Goal: Task Accomplishment & Management: Complete application form

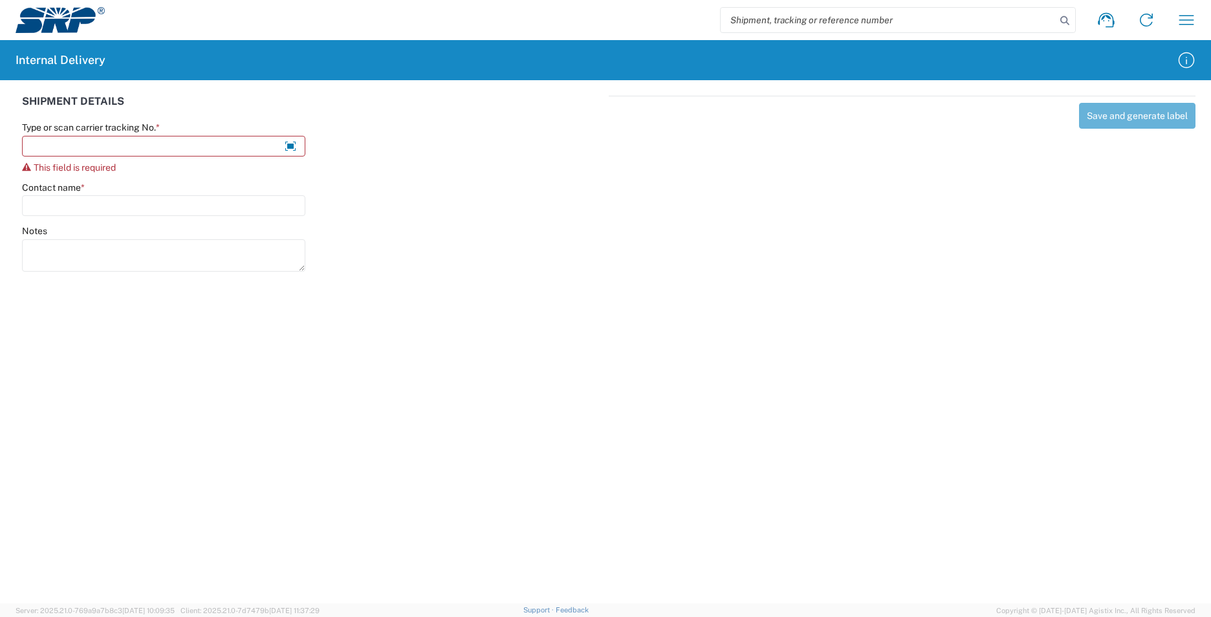
click at [118, 379] on agx-forms-host "Shipment request Shipment tracking Internal delivery Transit update My profile …" at bounding box center [605, 308] width 1211 height 617
click at [92, 145] on input "Type or scan carrier tracking No. *" at bounding box center [163, 146] width 283 height 21
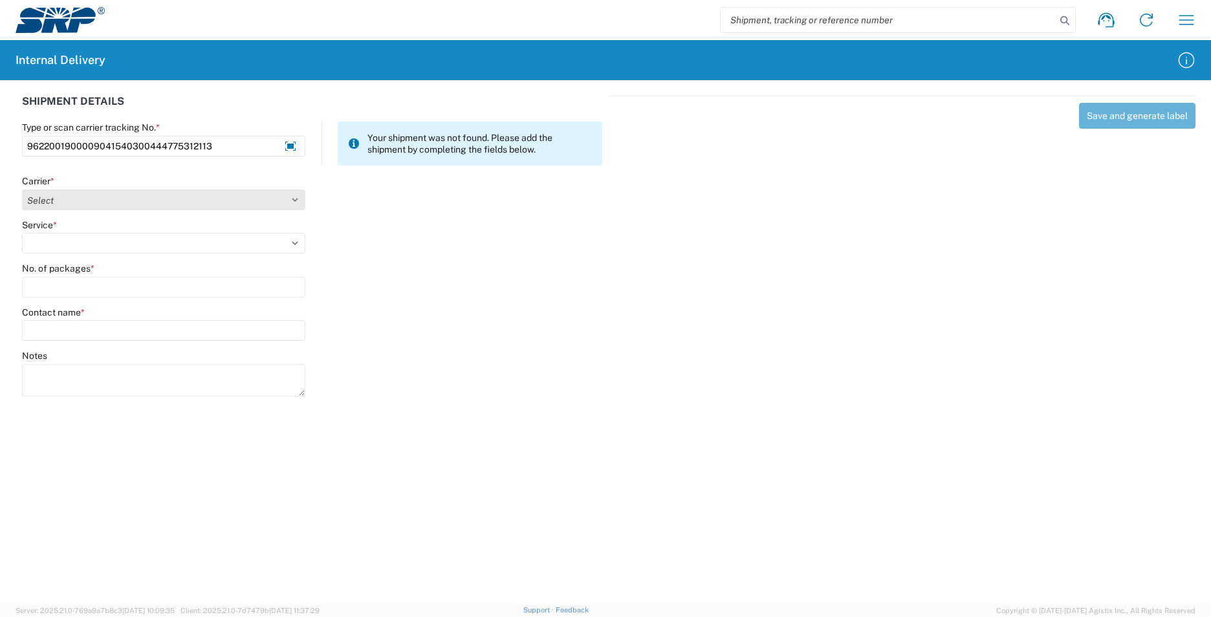
type input "9622001900009041540300444775312113"
click at [69, 202] on select "Select AcctPay Amazon Logistics ATI Trucking BC Dimerco Logistics Empire Southw…" at bounding box center [163, 200] width 283 height 21
select select "5"
click at [22, 190] on select "Select AcctPay Amazon Logistics ATI Trucking BC Dimerco Logistics Empire Southw…" at bounding box center [163, 200] width 283 height 21
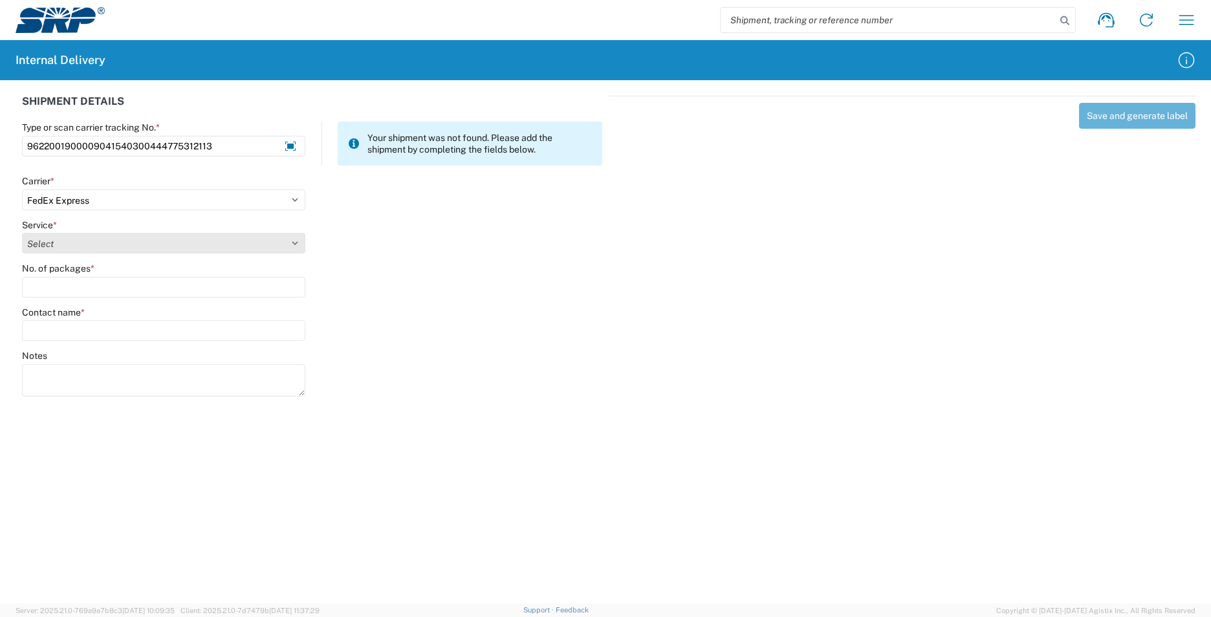
click at [72, 242] on select "Select 1Day Freight 2Day 2Day AM 2Day AM One Rate 2Day Freight 2Day One Rate 3 …" at bounding box center [163, 243] width 283 height 21
select select "12"
click at [72, 242] on select "Select 1Day Freight 2Day 2Day AM 2Day AM One Rate 2Day Freight 2Day One Rate 3 …" at bounding box center [163, 243] width 283 height 21
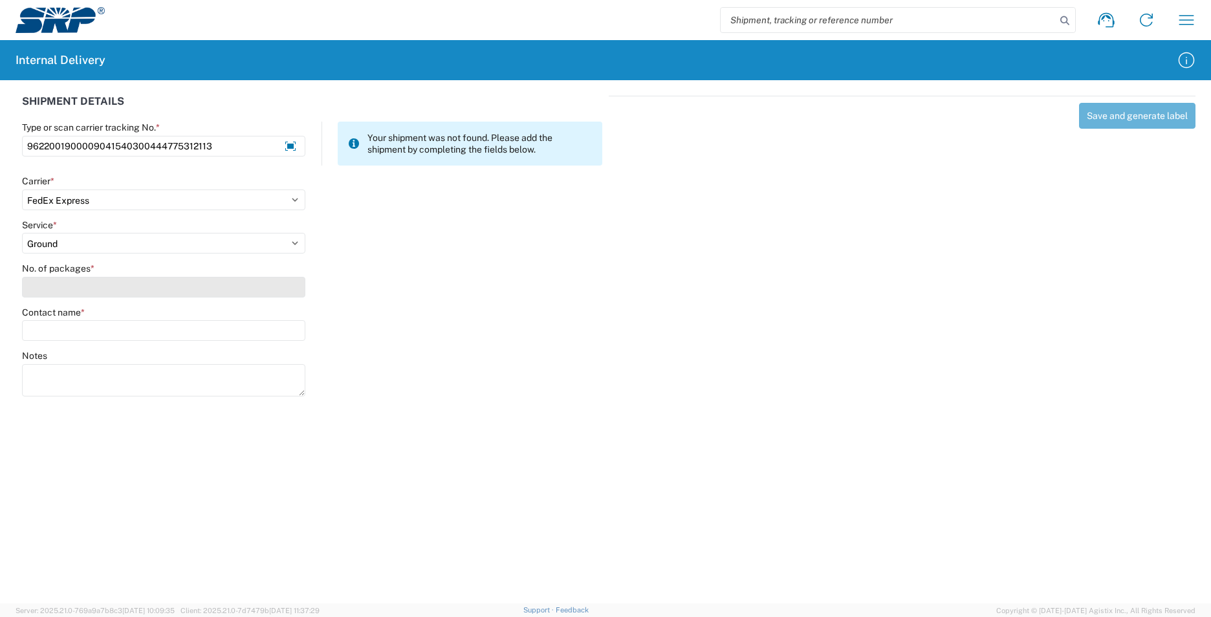
click at [61, 280] on input "No. of packages *" at bounding box center [163, 287] width 283 height 21
type input "1"
click at [67, 317] on label "Contact name *" at bounding box center [53, 313] width 63 height 12
click at [67, 320] on input "Contact name *" at bounding box center [163, 330] width 283 height 21
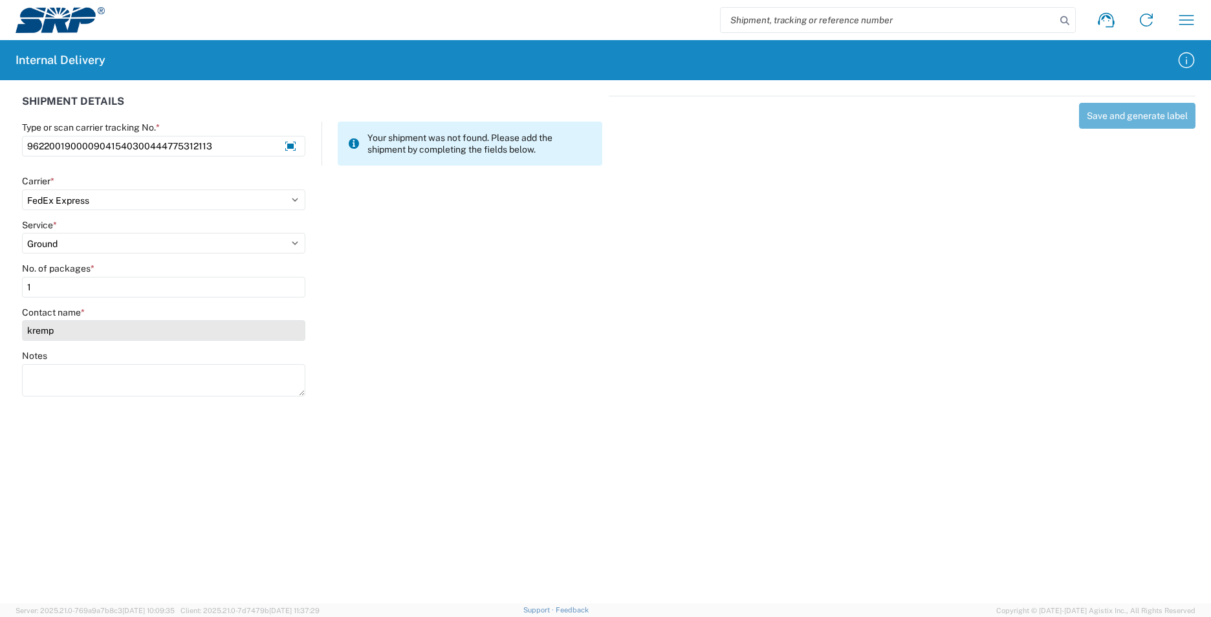
type input "kremp"
drag, startPoint x: 71, startPoint y: 336, endPoint x: 14, endPoint y: 333, distance: 56.4
click at [14, 333] on div "SHIPMENT DETAILS Type or scan carrier tracking No. * 96220019000090415403004447…" at bounding box center [605, 244] width 1211 height 328
click at [63, 332] on input "kremp" at bounding box center [163, 330] width 283 height 21
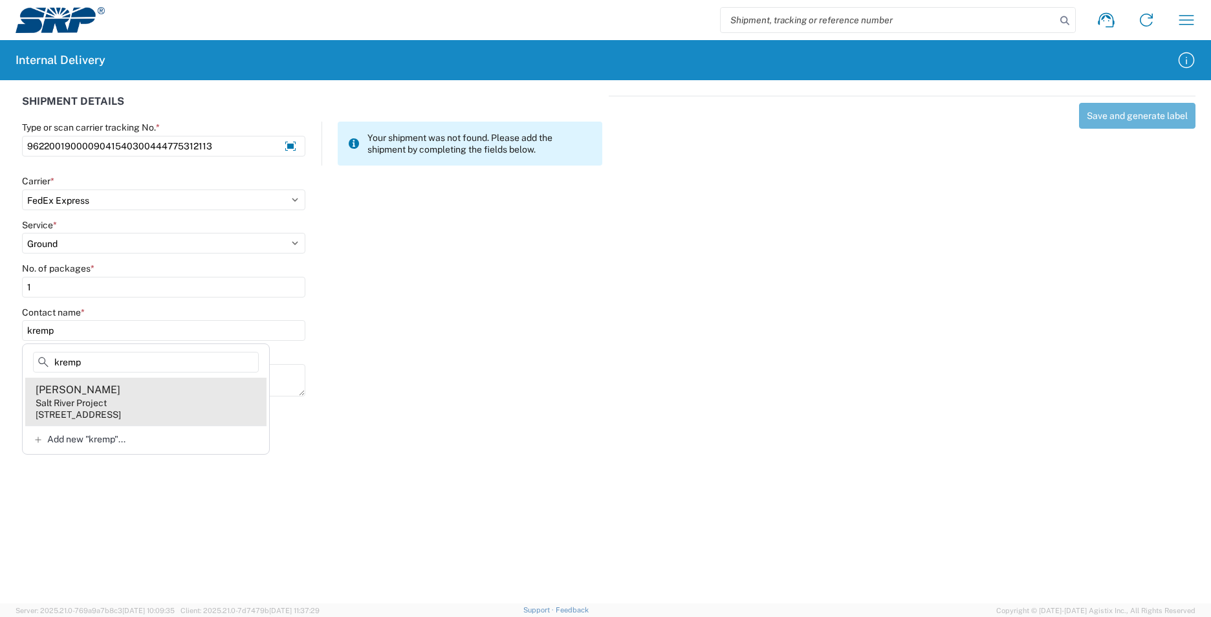
type input "kremp"
click at [138, 404] on agx-address-suggestion-item "Anna Krempski Salt River Project 1500 N Mill Ave, PAB315, Tempe, AZ, 85281, US" at bounding box center [145, 402] width 241 height 48
type input "Anna Krempski"
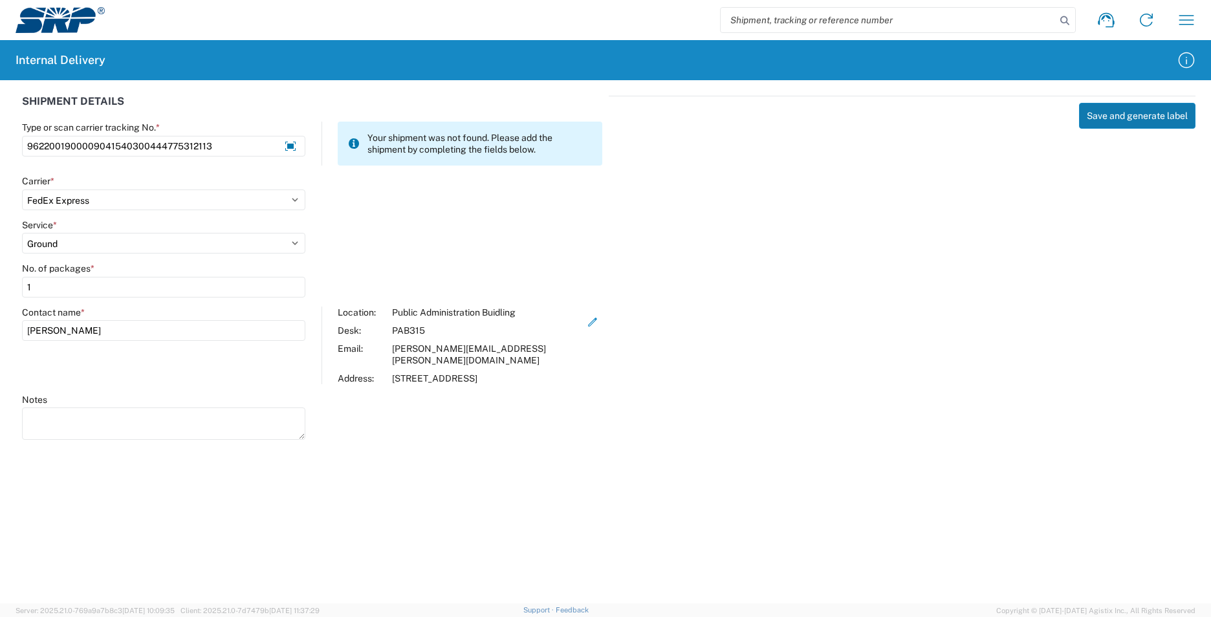
click at [1116, 117] on button "Save and generate label" at bounding box center [1137, 116] width 116 height 26
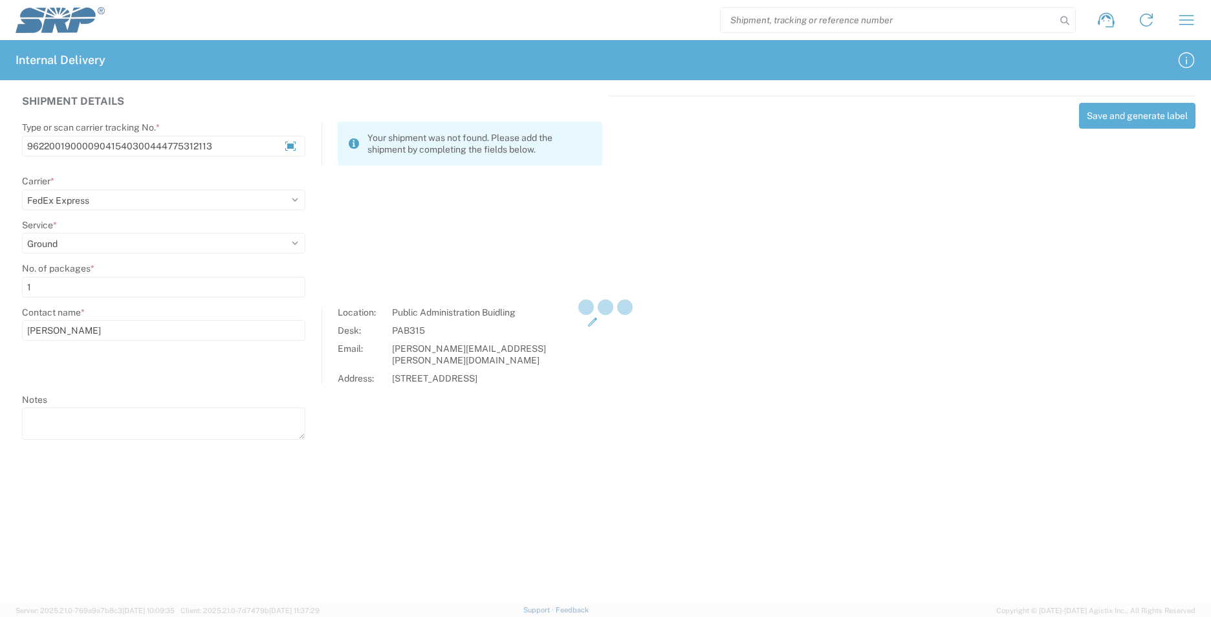
select select
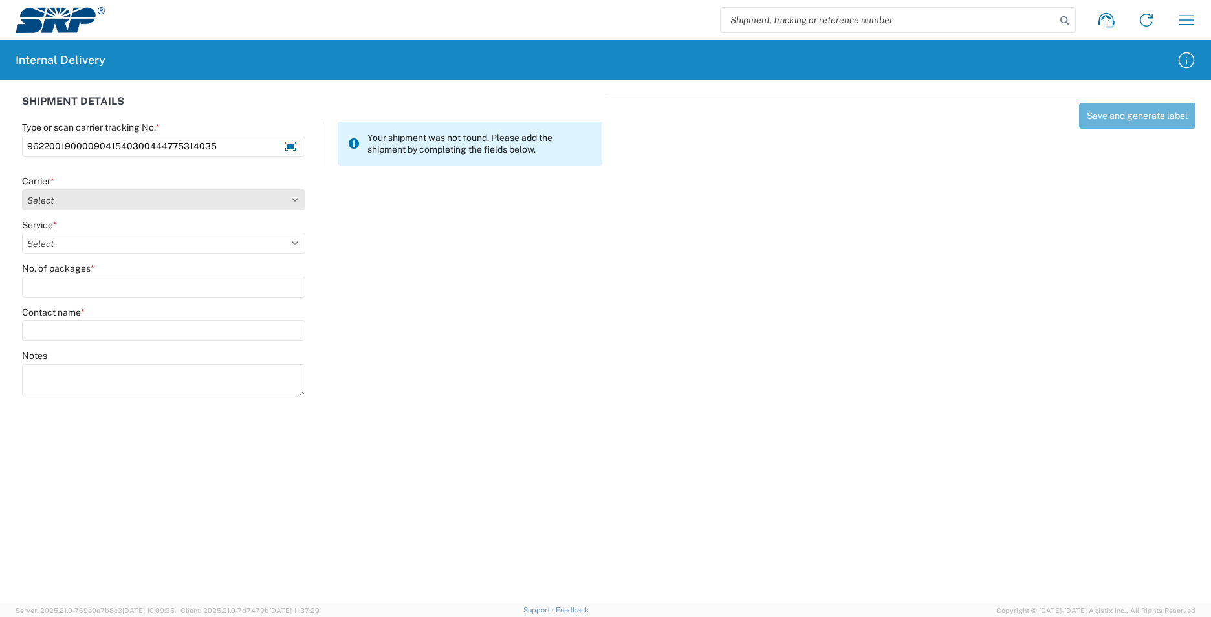
type input "9622001900009041540300444775314035"
click at [41, 199] on select "Select AcctPay Amazon Logistics ATI Trucking BC Dimerco Logistics Empire Southw…" at bounding box center [163, 200] width 283 height 21
select select "5"
click at [22, 190] on select "Select AcctPay Amazon Logistics ATI Trucking BC Dimerco Logistics Empire Southw…" at bounding box center [163, 200] width 283 height 21
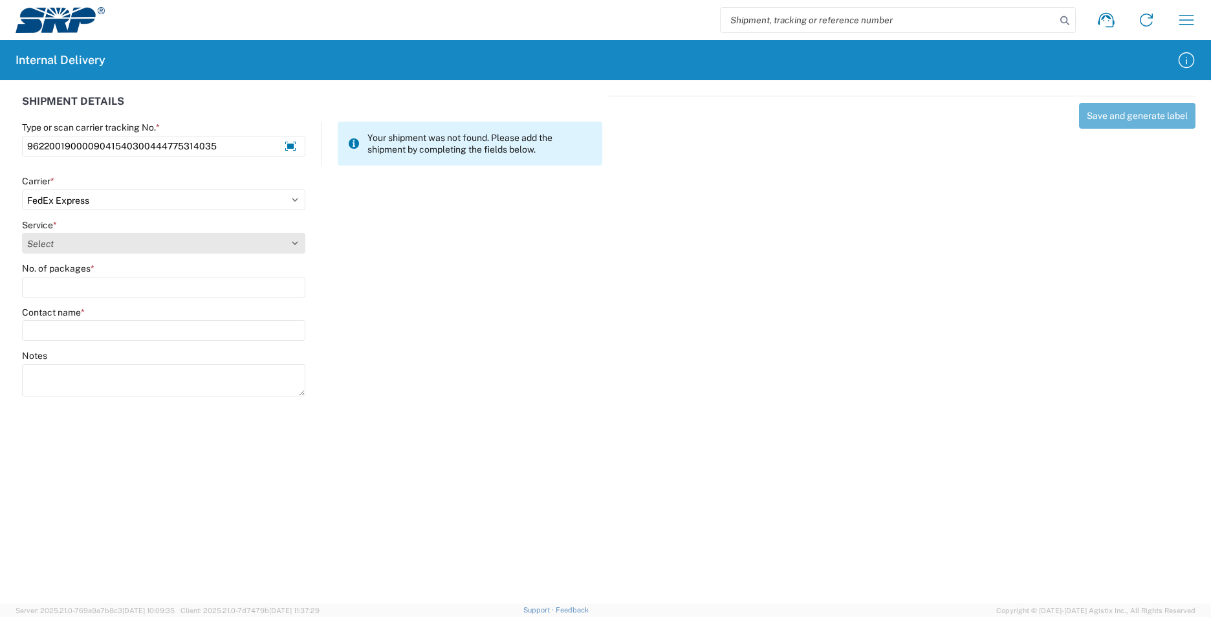
click at [54, 244] on select "Select 1Day Freight 2Day 2Day AM 2Day AM One Rate 2Day Freight 2Day One Rate 3 …" at bounding box center [163, 243] width 283 height 21
select select "12"
click at [54, 247] on select "Select 1Day Freight 2Day 2Day AM 2Day AM One Rate 2Day Freight 2Day One Rate 3 …" at bounding box center [163, 243] width 283 height 21
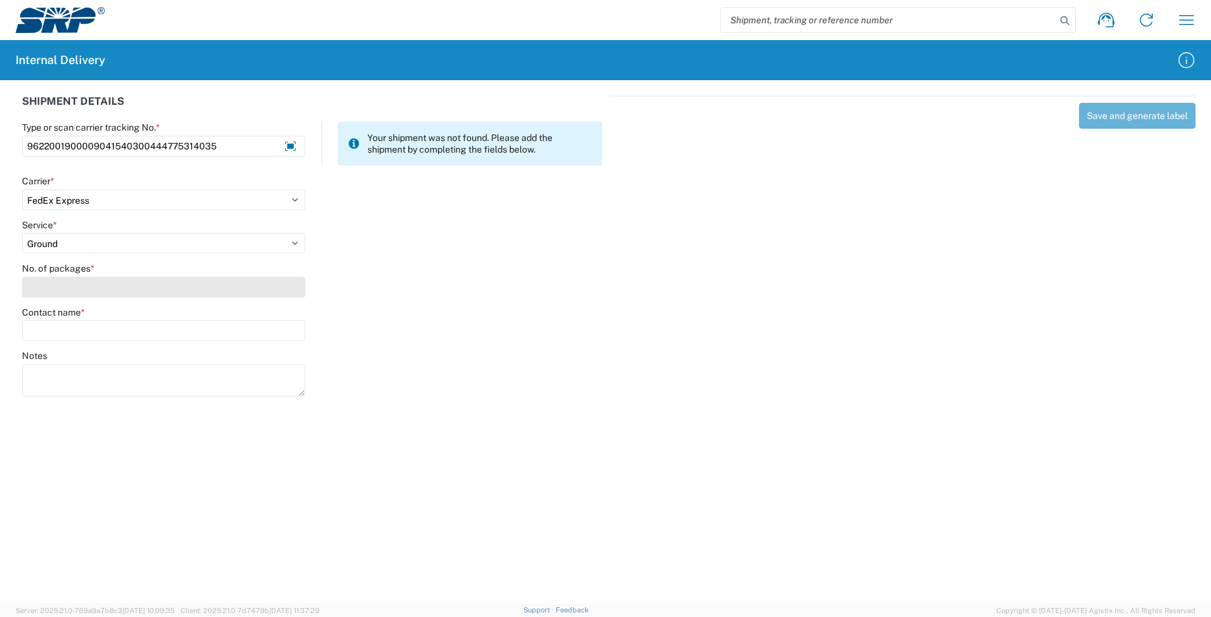
click at [56, 287] on input "No. of packages *" at bounding box center [163, 287] width 283 height 21
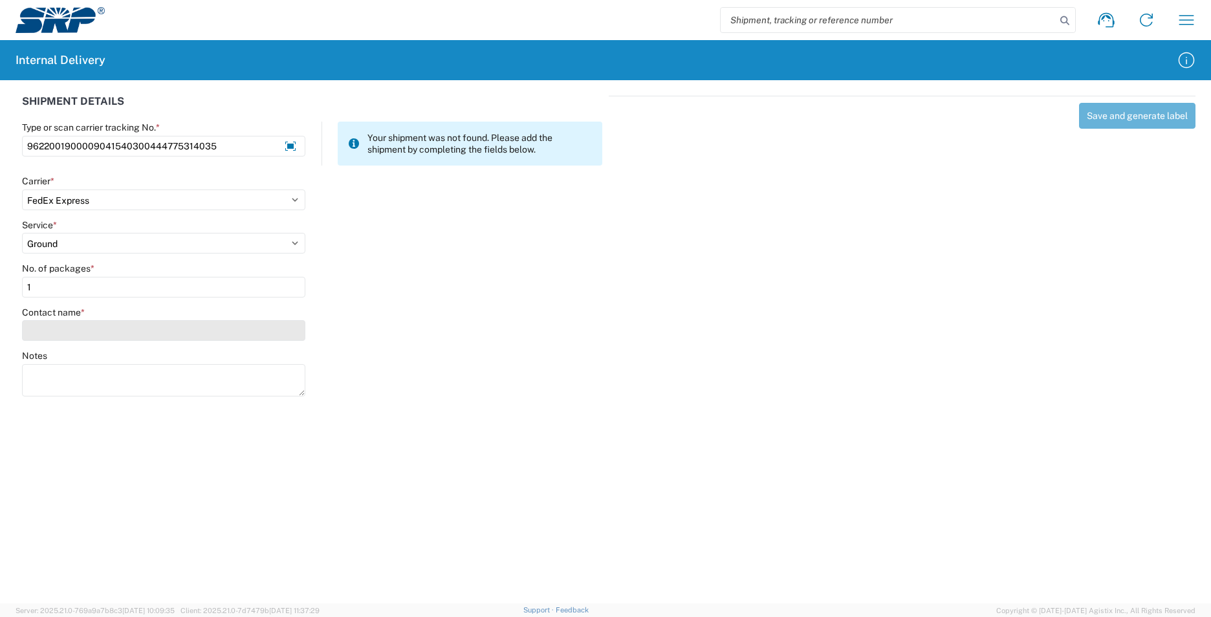
type input "1"
click at [67, 329] on input "Contact name *" at bounding box center [163, 330] width 283 height 21
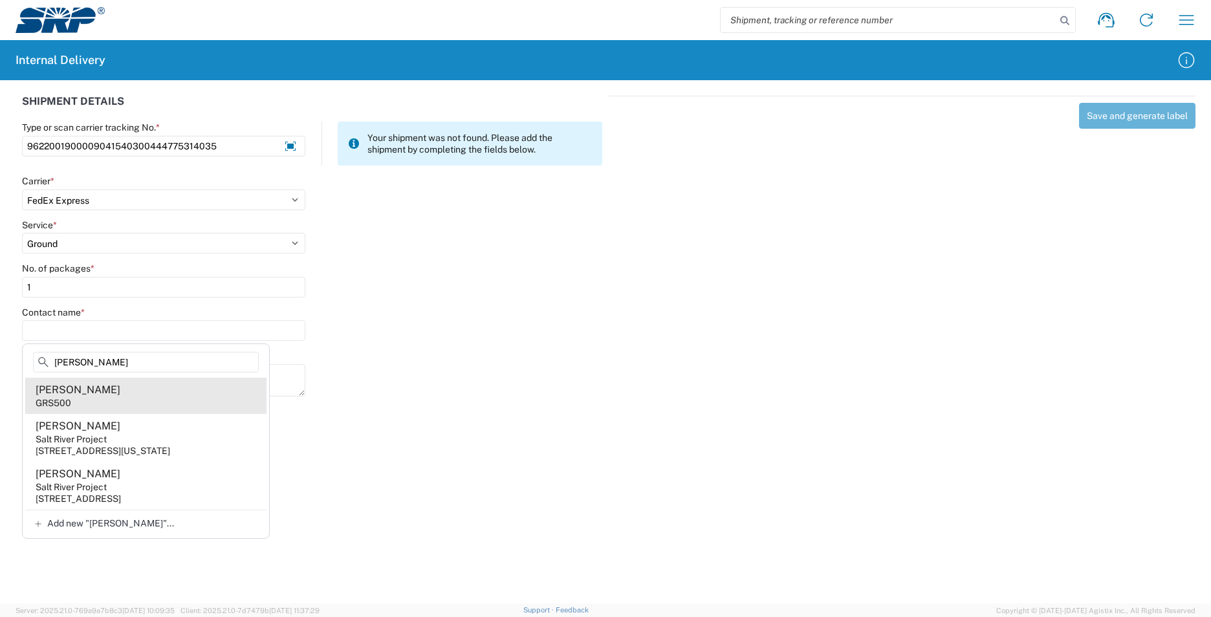
type input "yanez"
click at [208, 401] on agx-address-suggestion-item "Yoselin Yanez GRS500" at bounding box center [145, 396] width 241 height 36
type input "Yoselin Yanez"
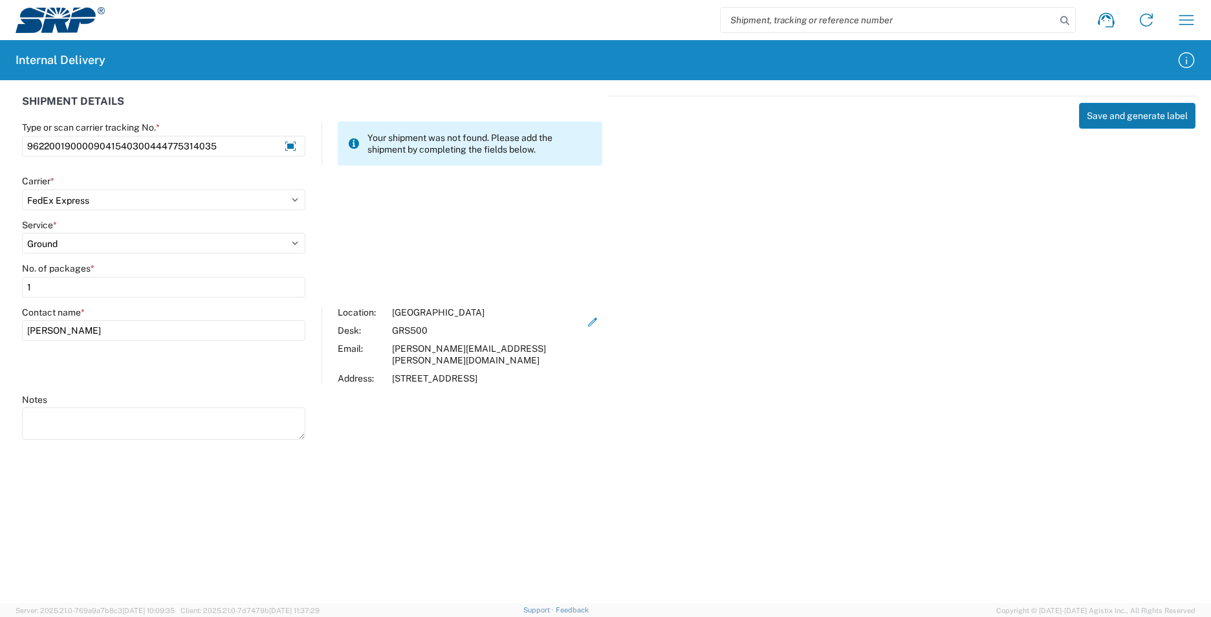
click at [1124, 111] on button "Save and generate label" at bounding box center [1137, 116] width 116 height 26
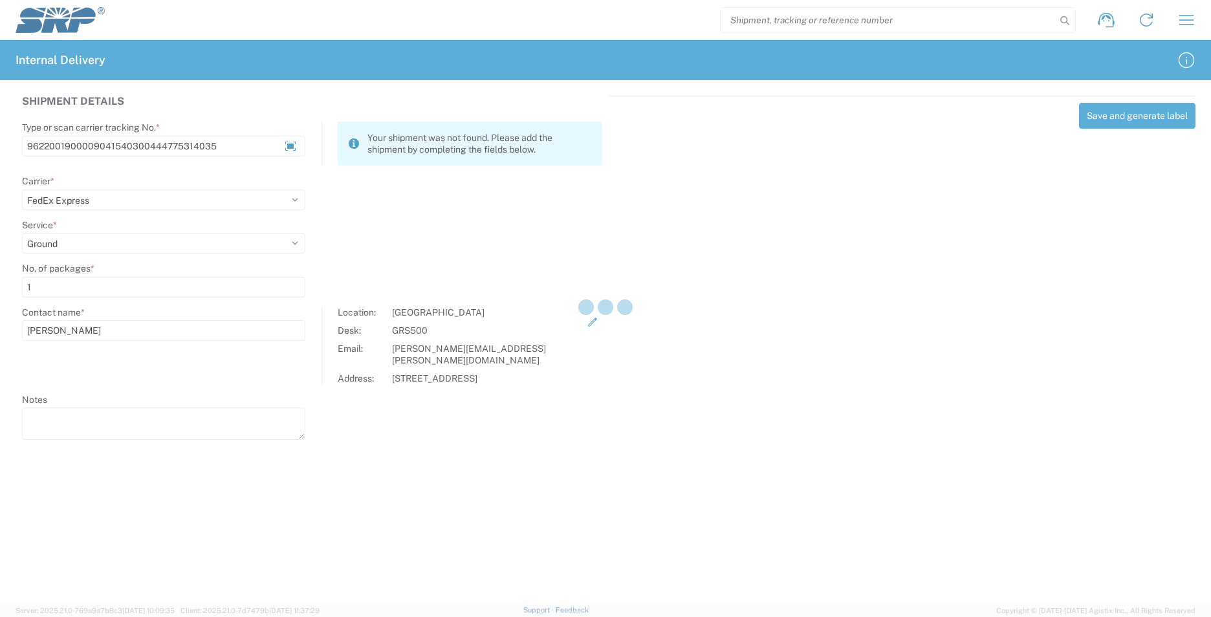
select select
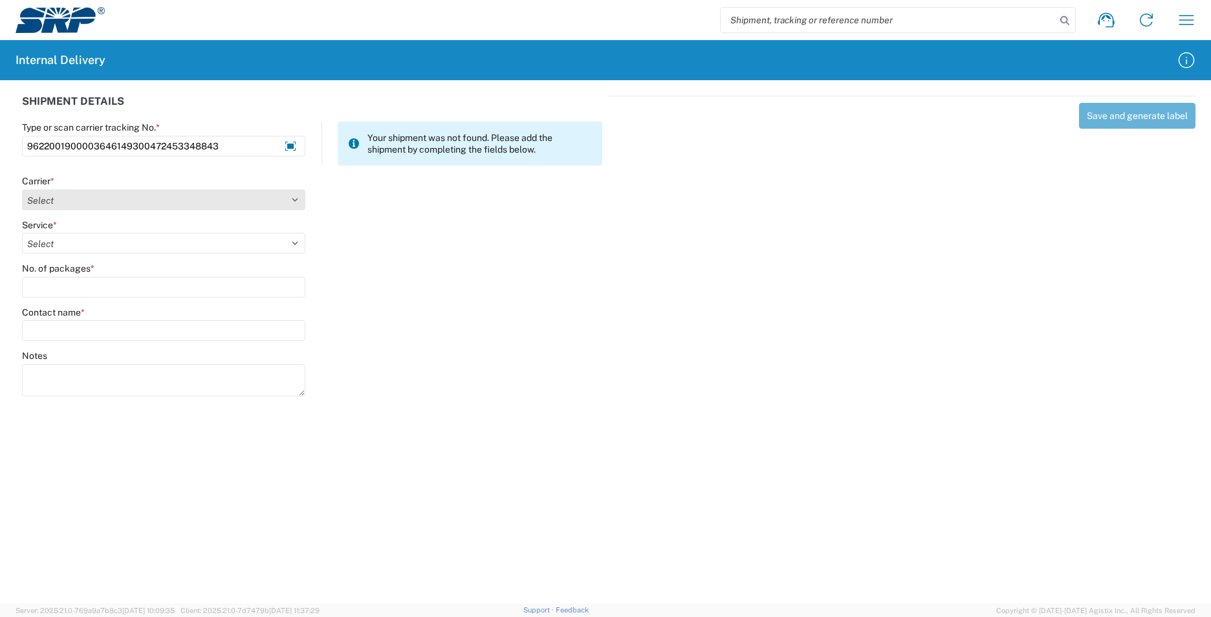
type input "9622001900003646149300472453348843"
click at [68, 201] on select "Select AcctPay Amazon Logistics ATI Trucking BC Dimerco Logistics Empire Southw…" at bounding box center [163, 200] width 283 height 21
select select "137"
click at [22, 190] on select "Select AcctPay Amazon Logistics ATI Trucking BC Dimerco Logistics Empire Southw…" at bounding box center [163, 200] width 283 height 21
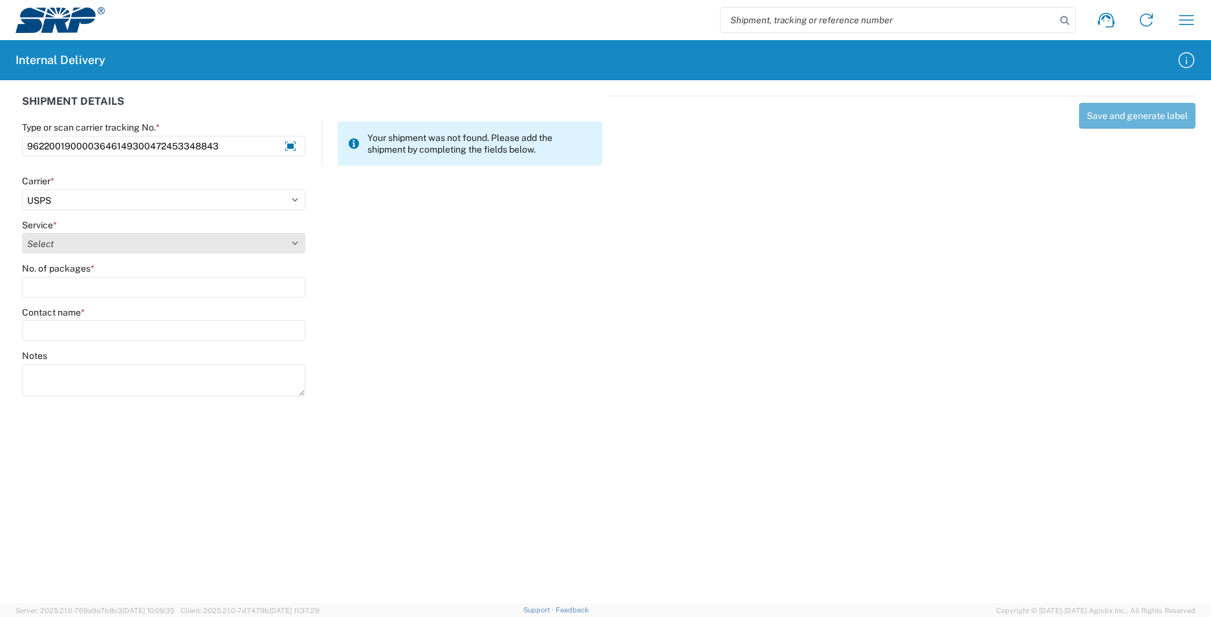
click at [58, 242] on select "Select 3 - 5 Day Bound Printed Matter Express Mail Flat-Rate Envelope Express M…" at bounding box center [163, 243] width 283 height 21
select select "17817"
click at [58, 242] on select "Select 3 - 5 Day Bound Printed Matter Express Mail Flat-Rate Envelope Express M…" at bounding box center [163, 243] width 283 height 21
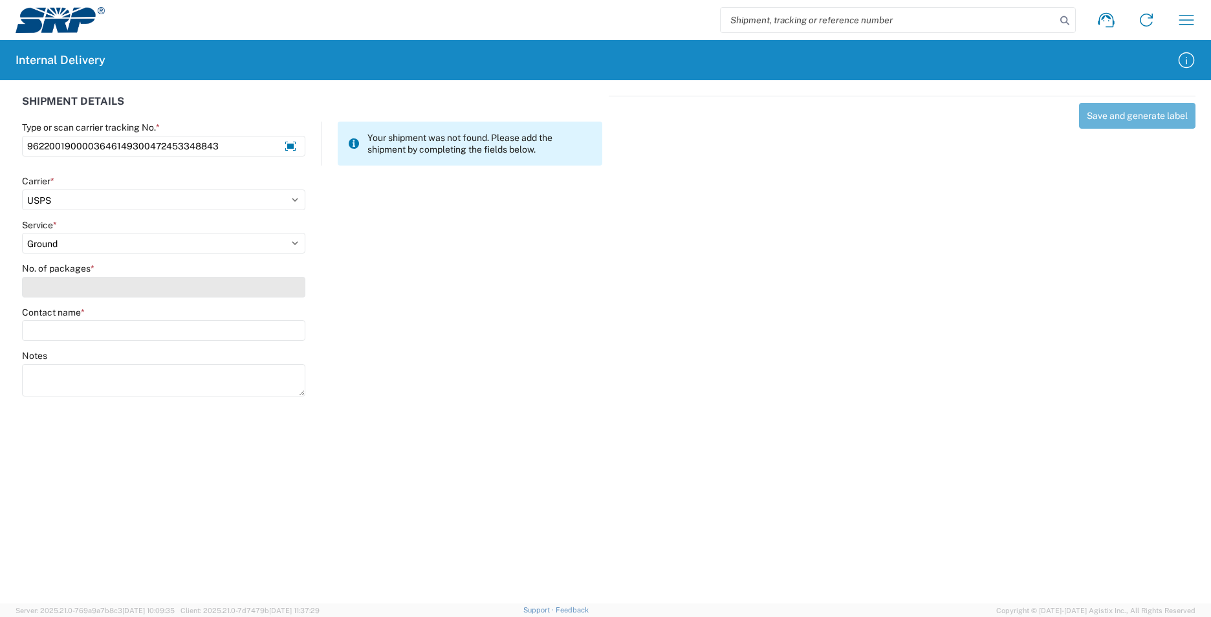
click at [55, 293] on input "No. of packages *" at bounding box center [163, 287] width 283 height 21
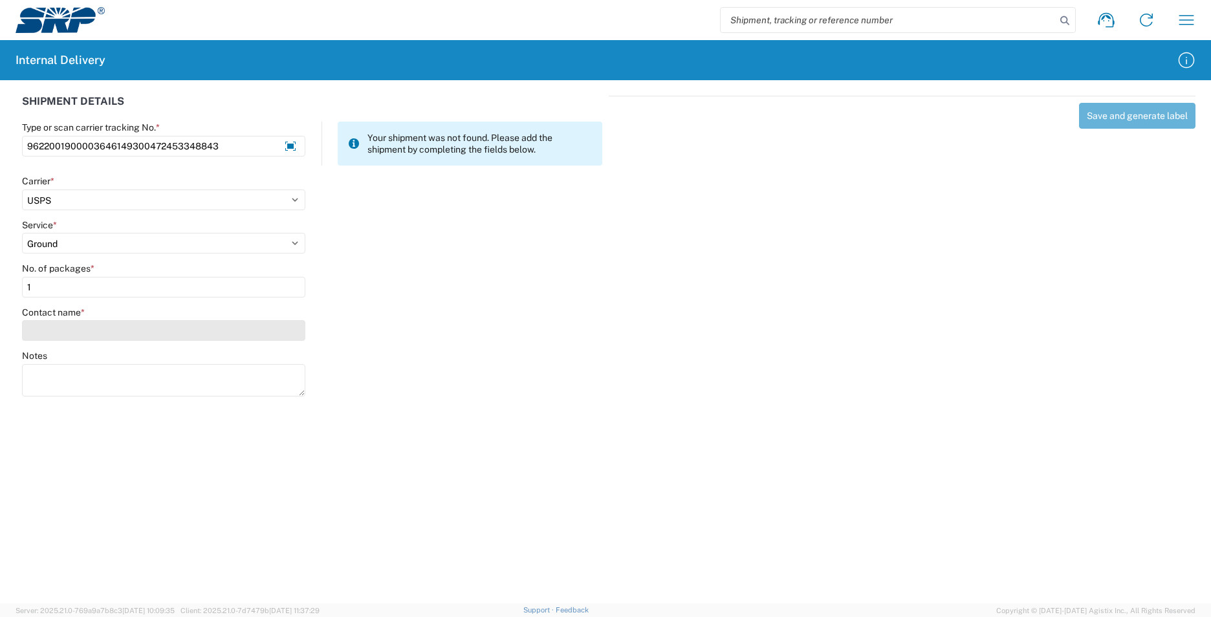
type input "1"
click at [80, 336] on input "Contact name *" at bounding box center [163, 330] width 283 height 21
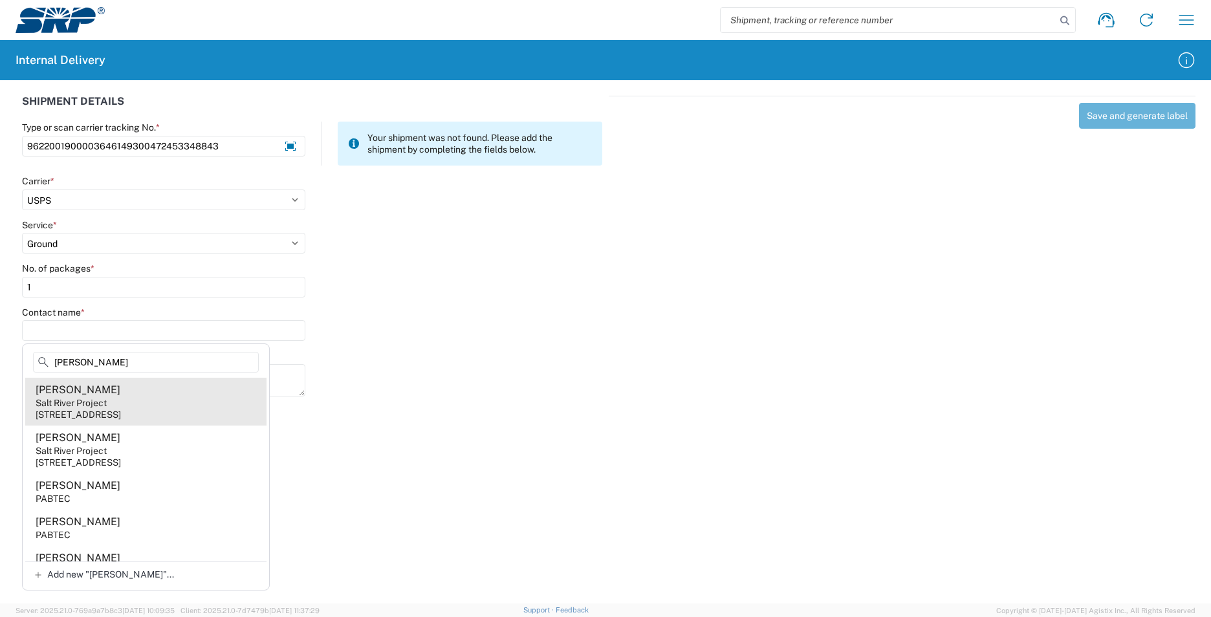
type input "hamel"
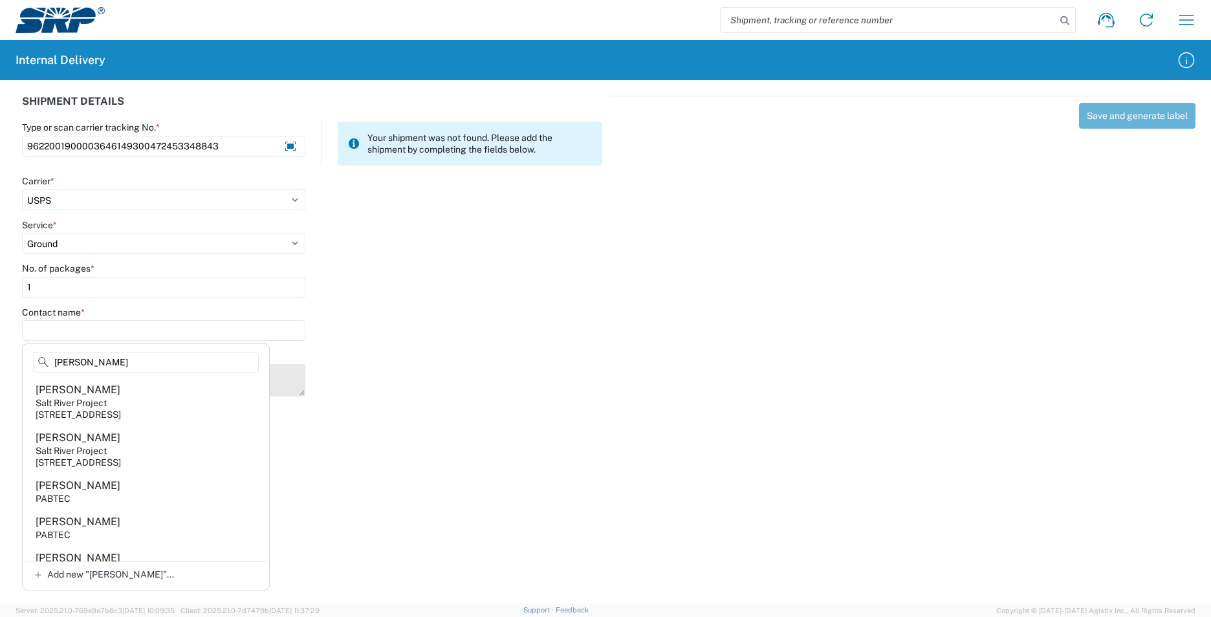
click at [182, 399] on agx-address-suggestion-item "Bill Hamel Salt River Project 1500 N Mill Ave, PAB25T, Tempe, AZ, 85281, US" at bounding box center [145, 402] width 241 height 48
type input "Bill Hamel"
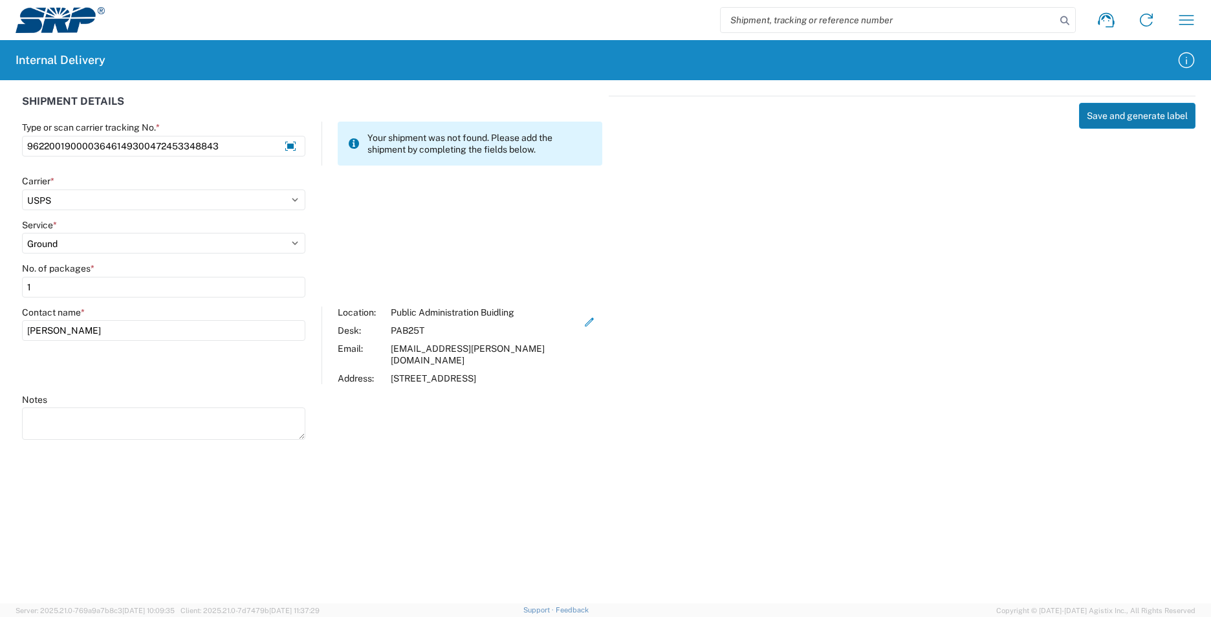
click at [1131, 116] on button "Save and generate label" at bounding box center [1137, 116] width 116 height 26
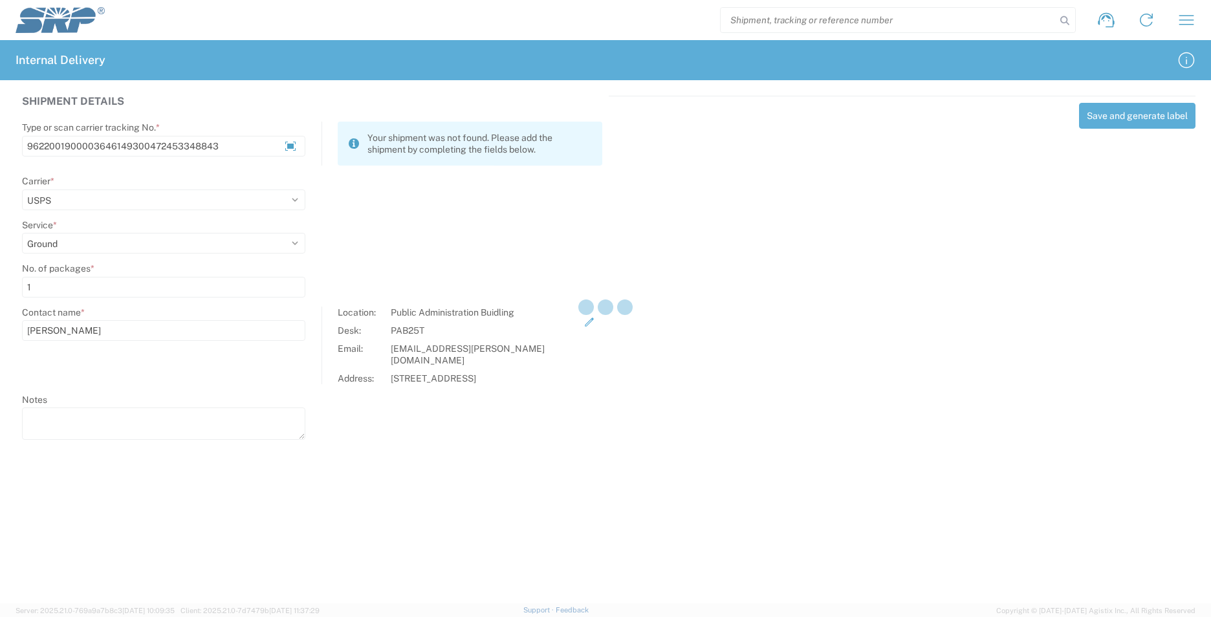
select select
